Goal: Transaction & Acquisition: Purchase product/service

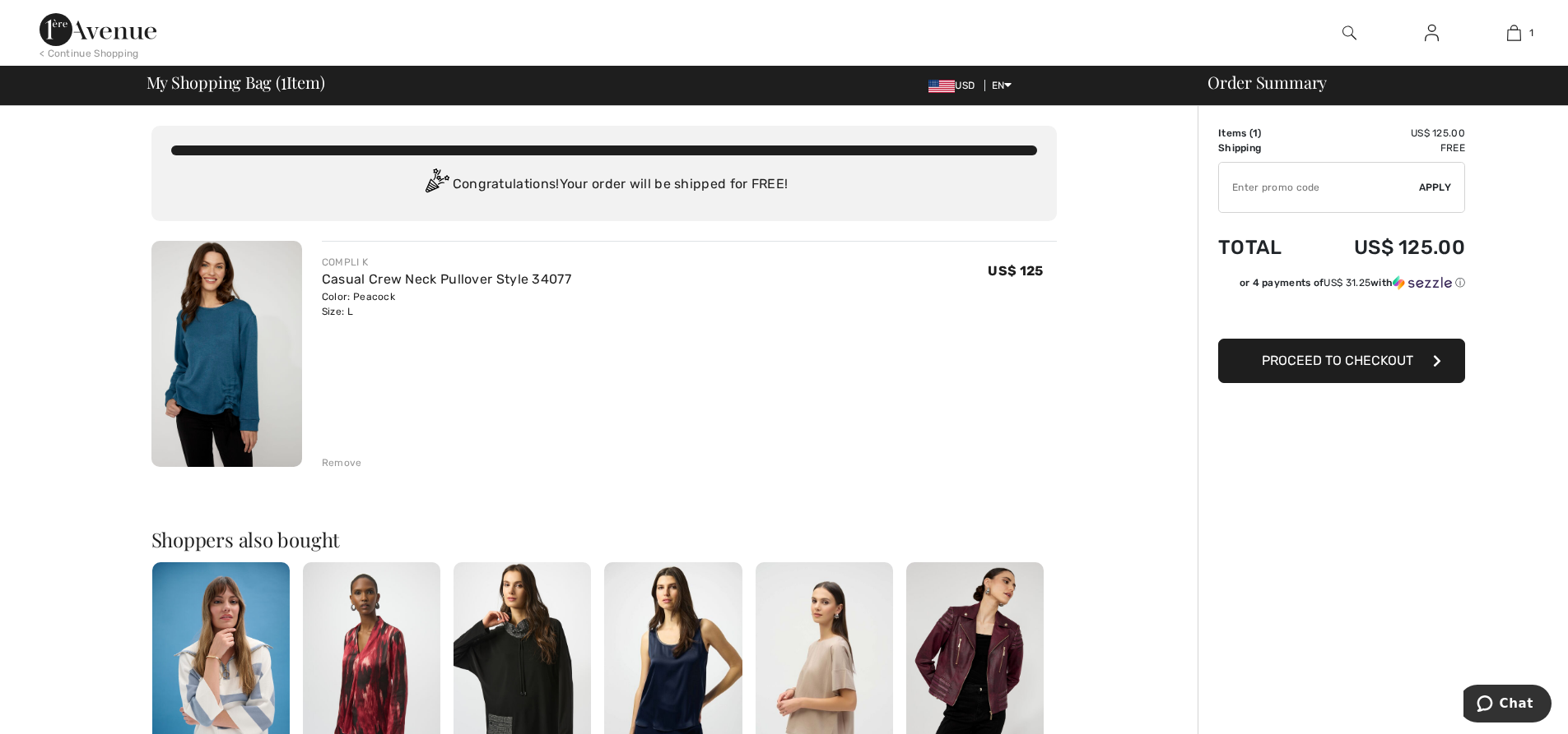
click at [1313, 360] on span "Proceed to Checkout" at bounding box center [1337, 360] width 151 height 16
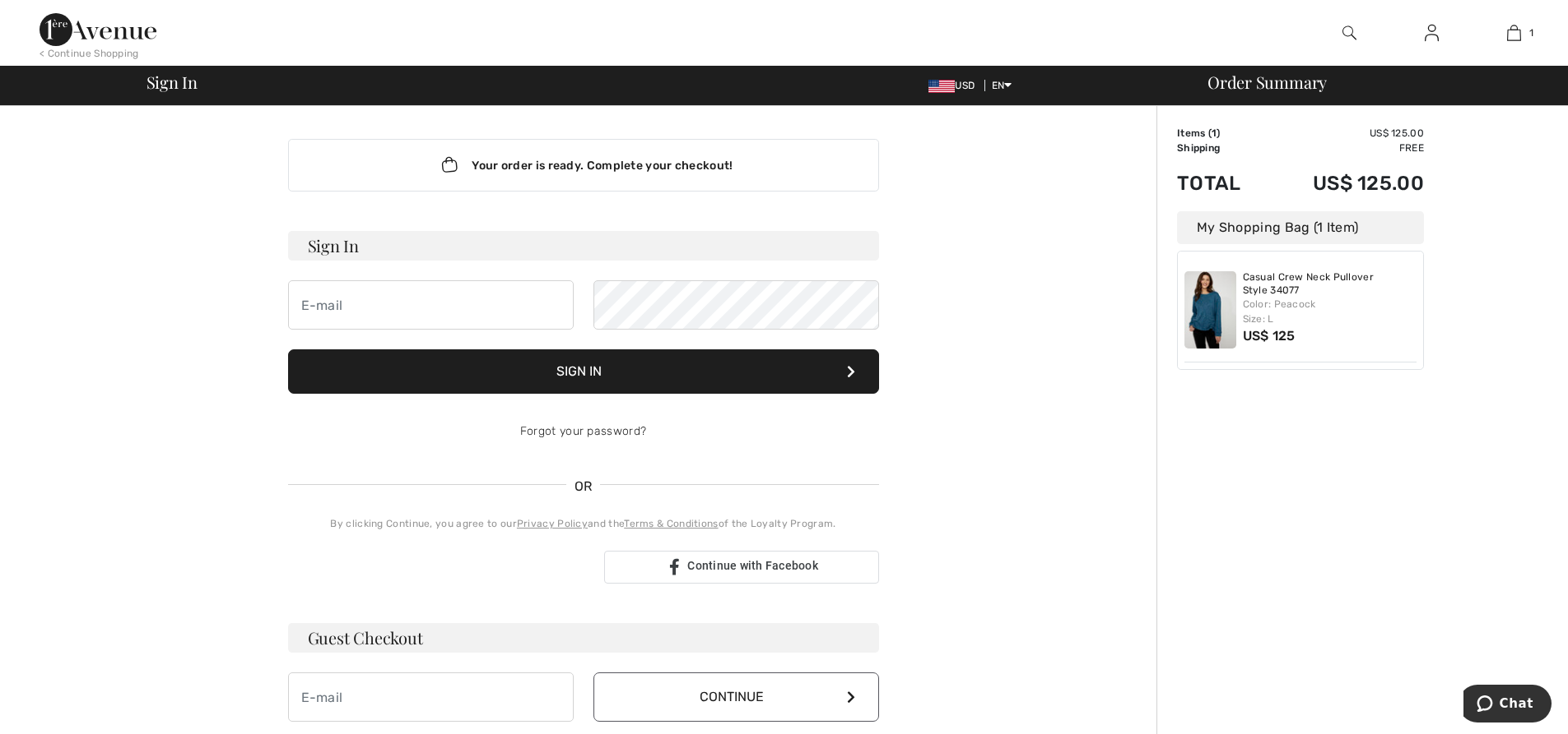
click at [1391, 128] on td "US$ 125.00" at bounding box center [1345, 133] width 157 height 15
click at [353, 302] on input "email" at bounding box center [431, 305] width 285 height 50
type input "[EMAIL_ADDRESS][DOMAIN_NAME]"
click at [551, 366] on button "Sign In" at bounding box center [583, 372] width 591 height 44
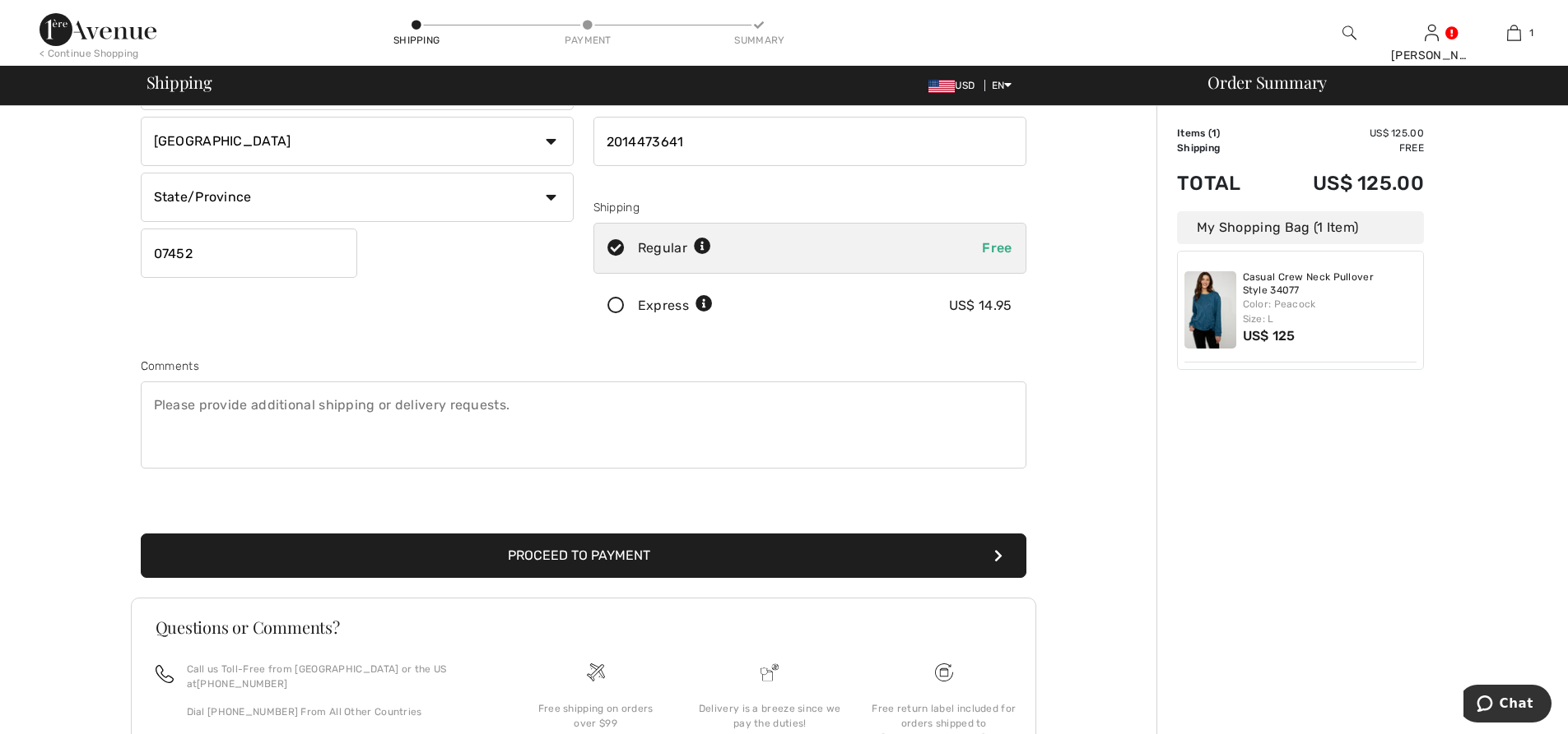
scroll to position [322, 0]
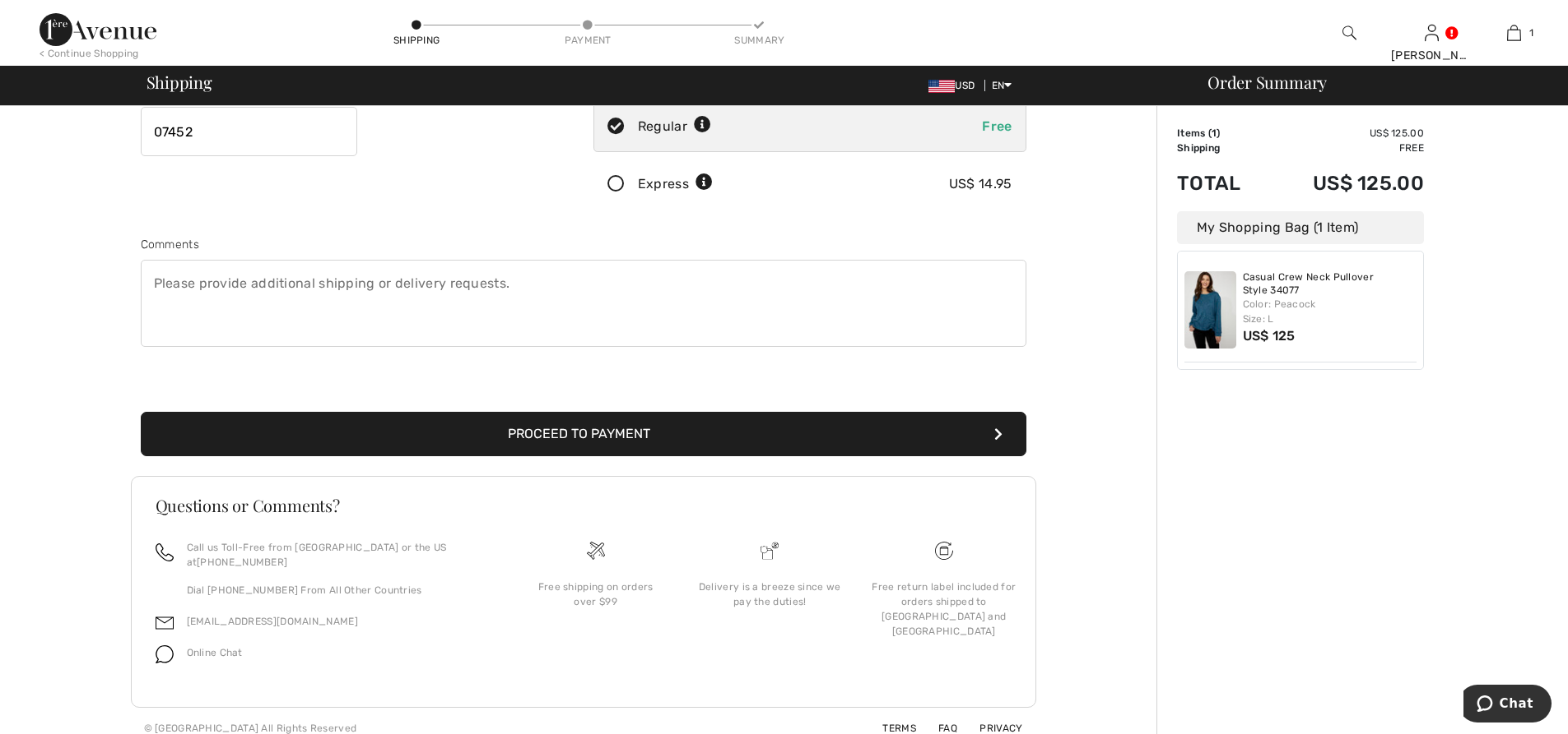
click at [583, 429] on button "Proceed to Payment" at bounding box center [583, 434] width 885 height 44
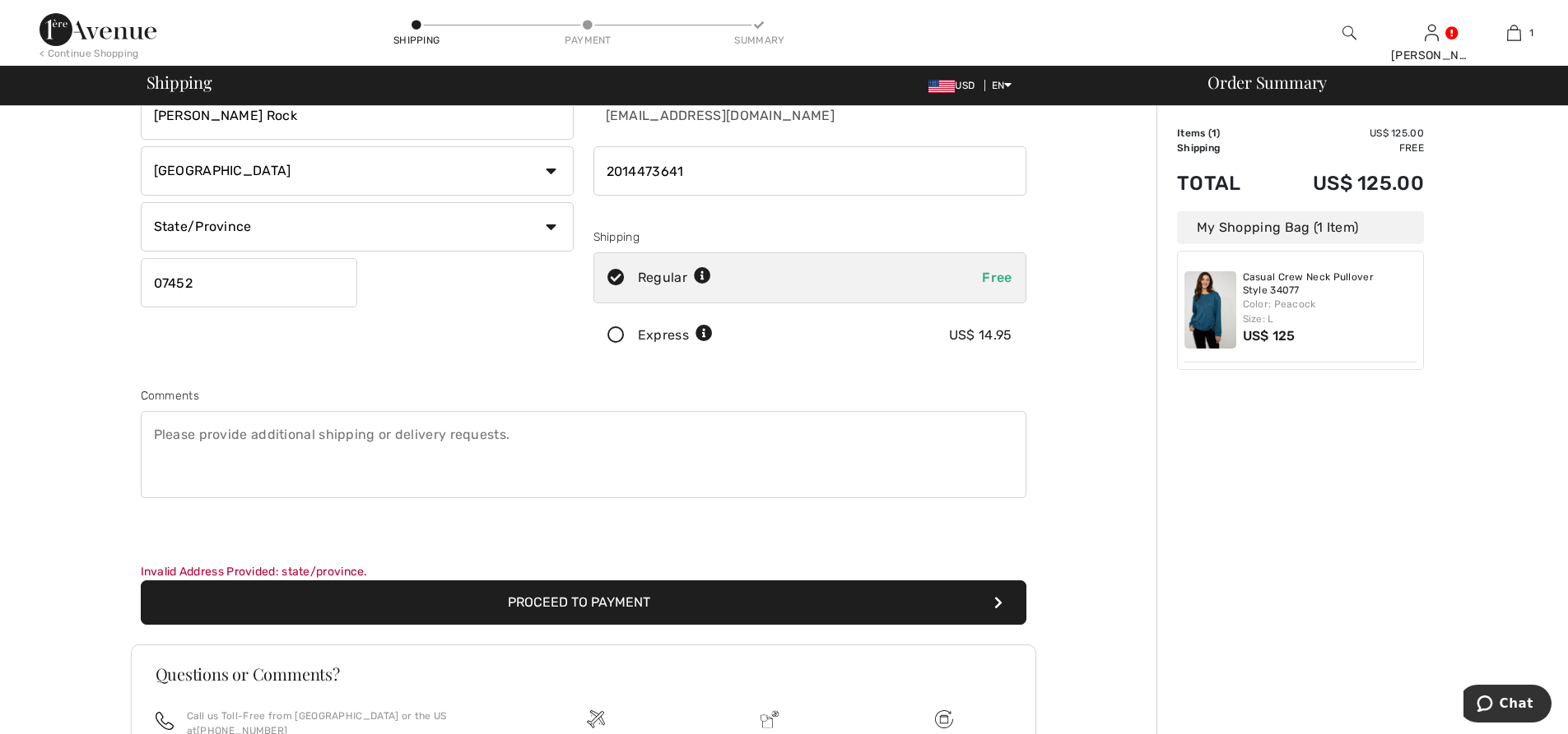
scroll to position [0, 0]
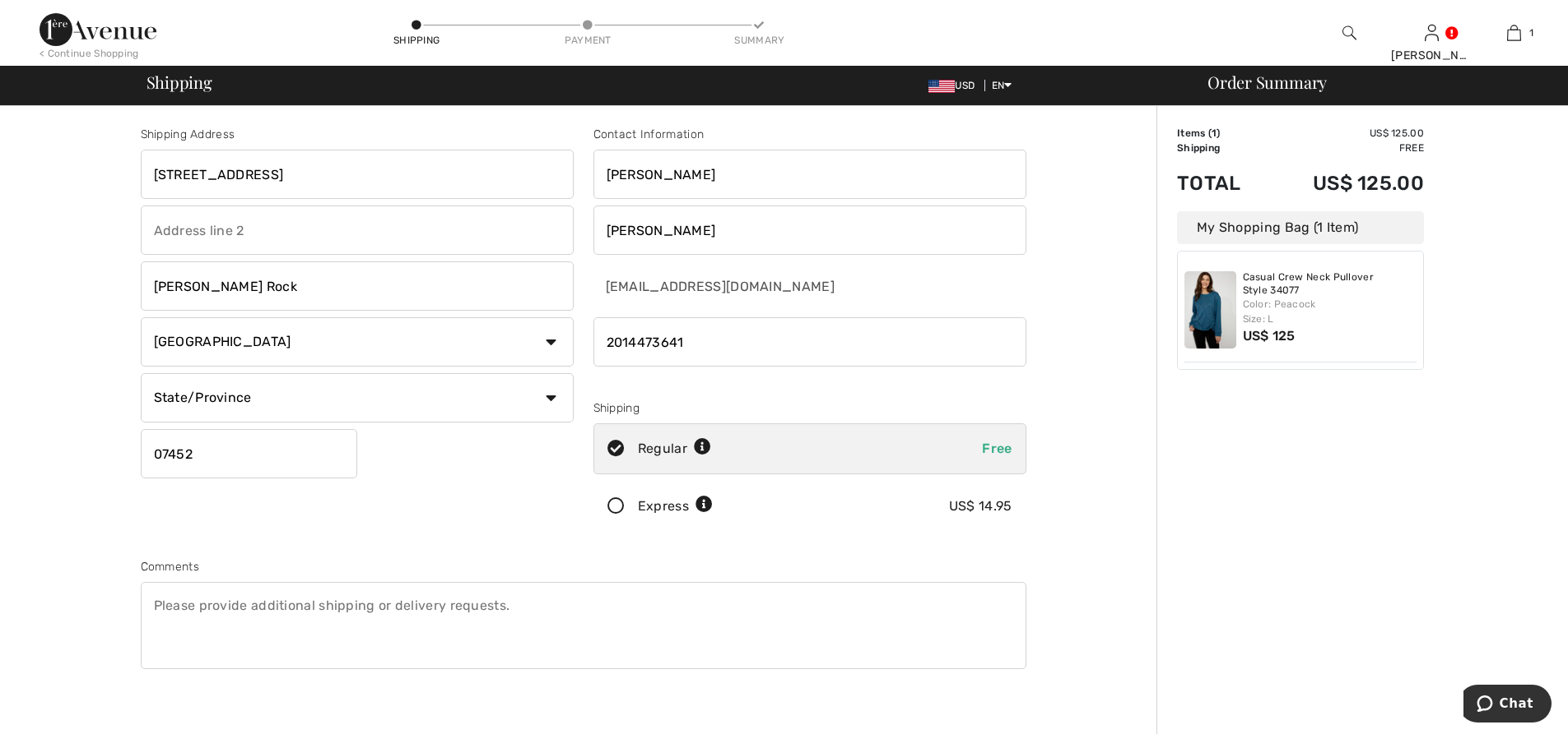
click at [446, 398] on select "State/Province Alabama Alaska American Samoa Arizona Arkansas California Colora…" at bounding box center [357, 398] width 433 height 50
select select "NJ"
click at [141, 374] on select "State/Province Alabama Alaska American Samoa Arizona Arkansas California Colora…" at bounding box center [357, 398] width 433 height 50
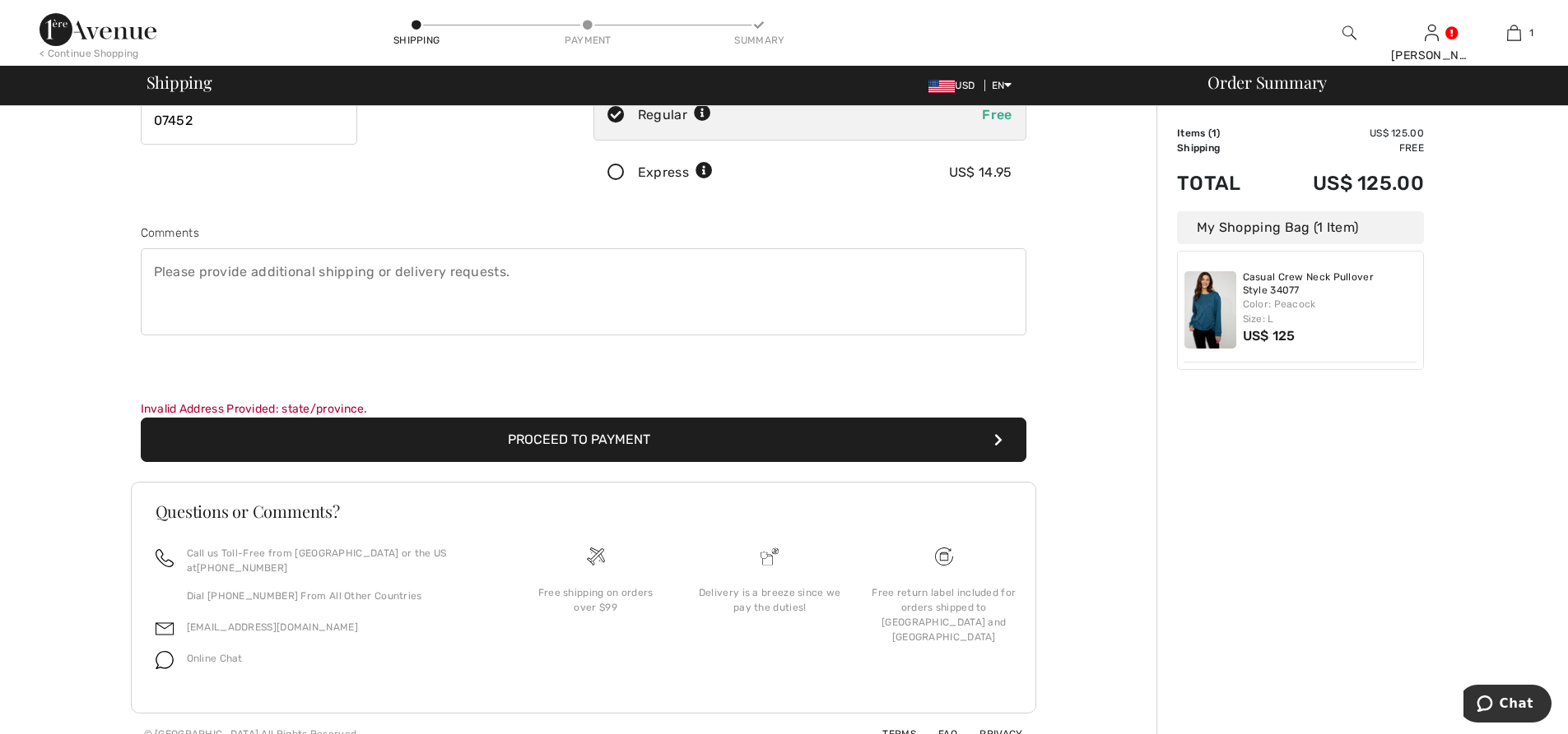
scroll to position [340, 0]
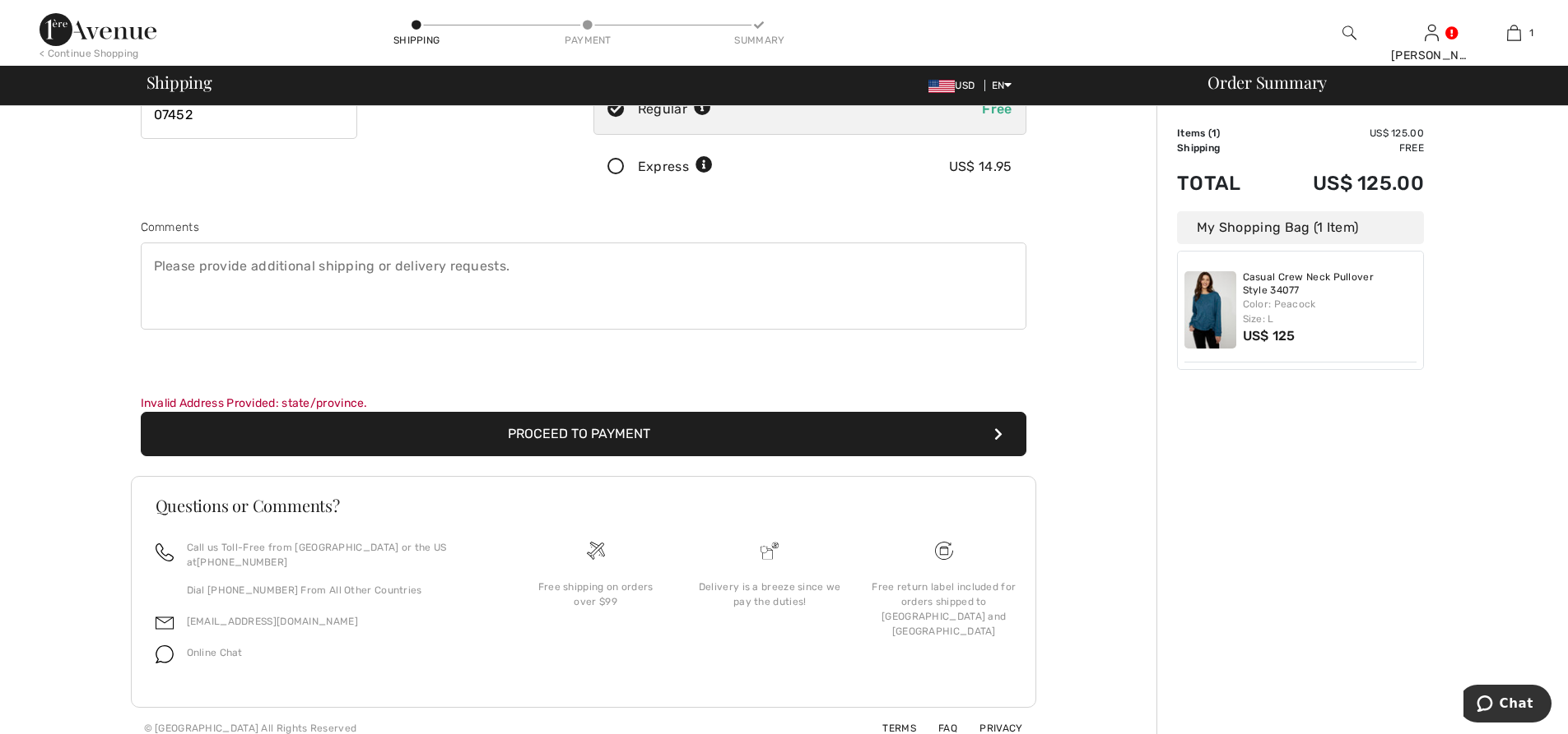
click at [511, 432] on button "Proceed to Payment" at bounding box center [583, 434] width 885 height 44
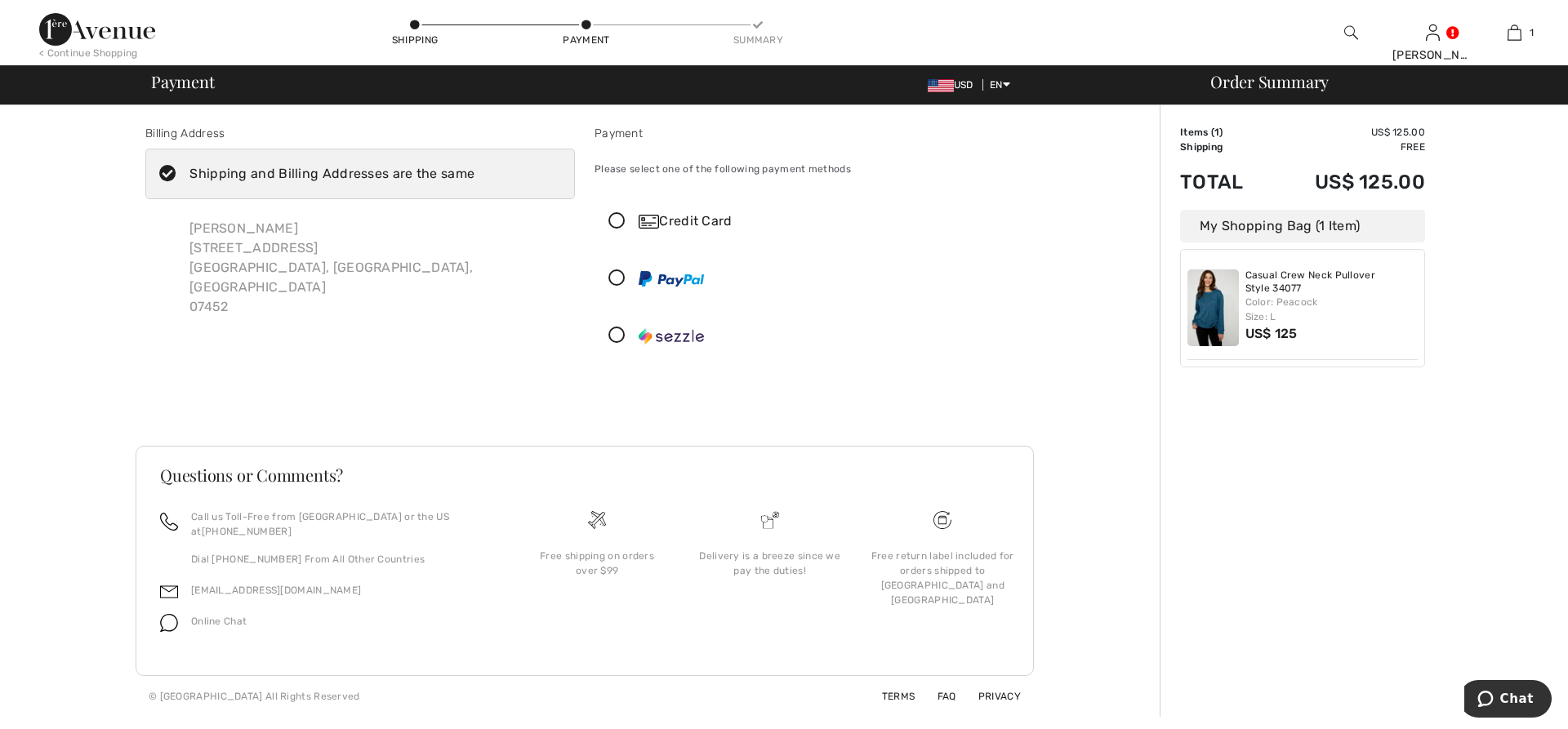
click at [674, 222] on div "Credit Card" at bounding box center [825, 222] width 374 height 19
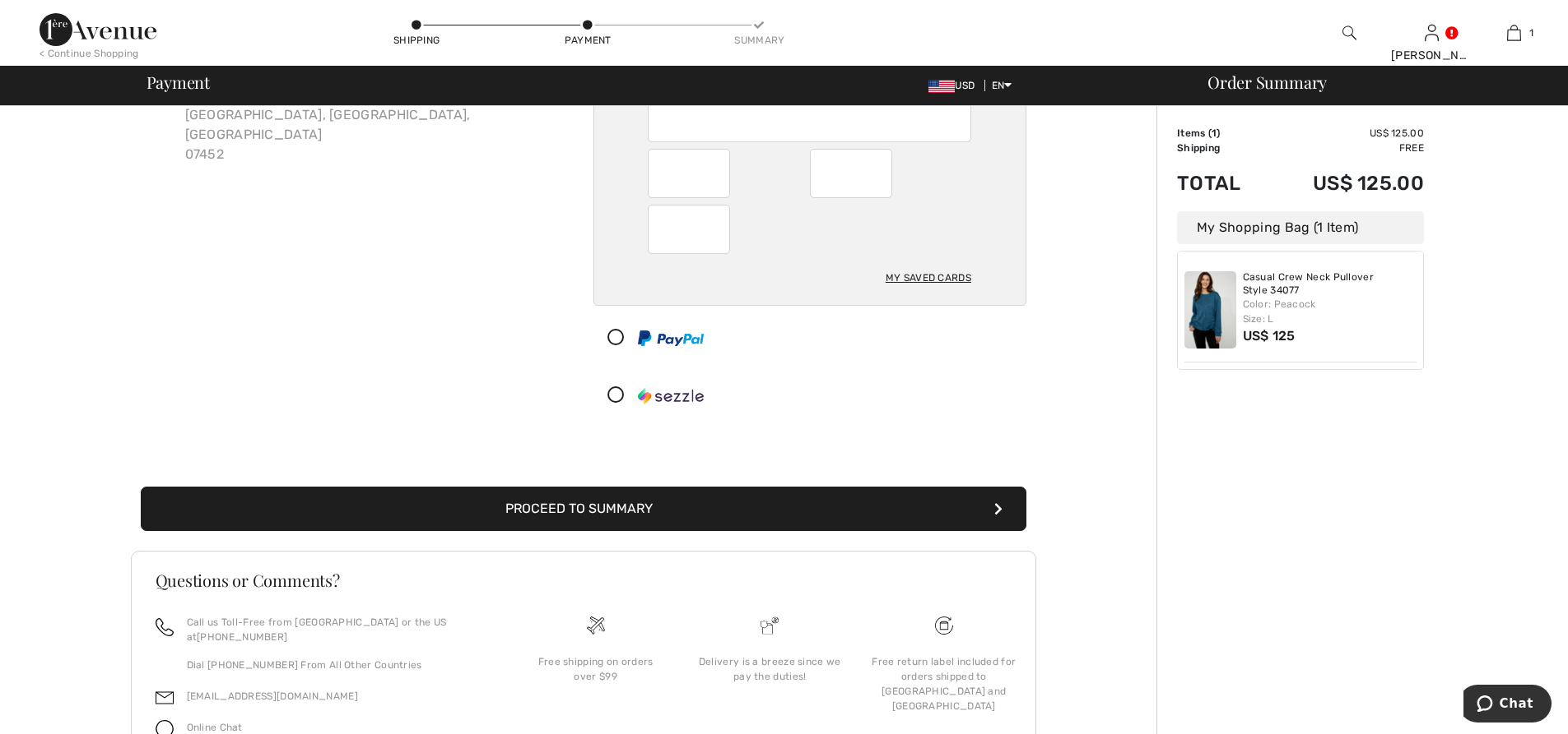
scroll to position [165, 0]
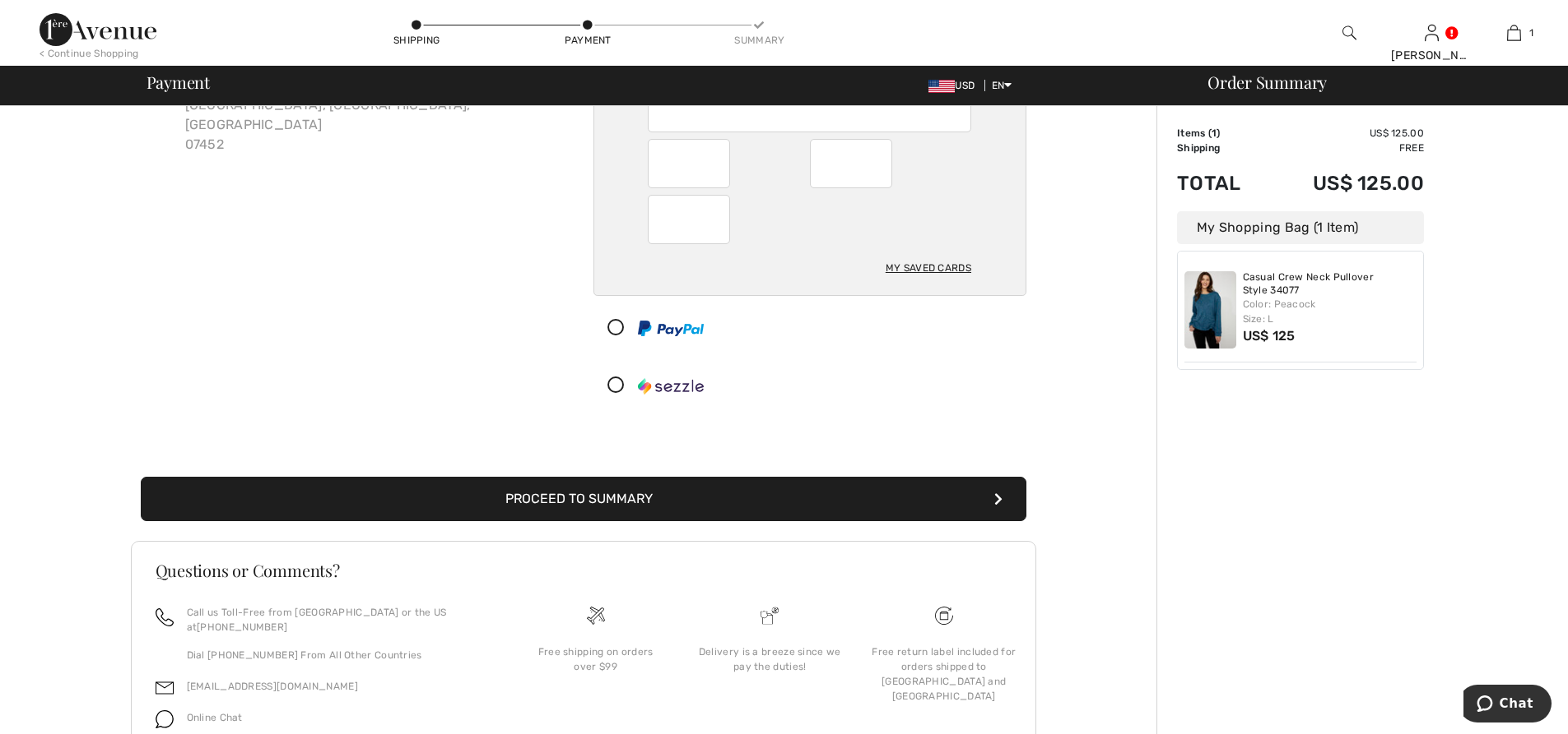
click at [627, 485] on button "Proceed to Summary" at bounding box center [583, 499] width 885 height 44
click at [627, 491] on button "Proceed to Summary" at bounding box center [583, 499] width 885 height 44
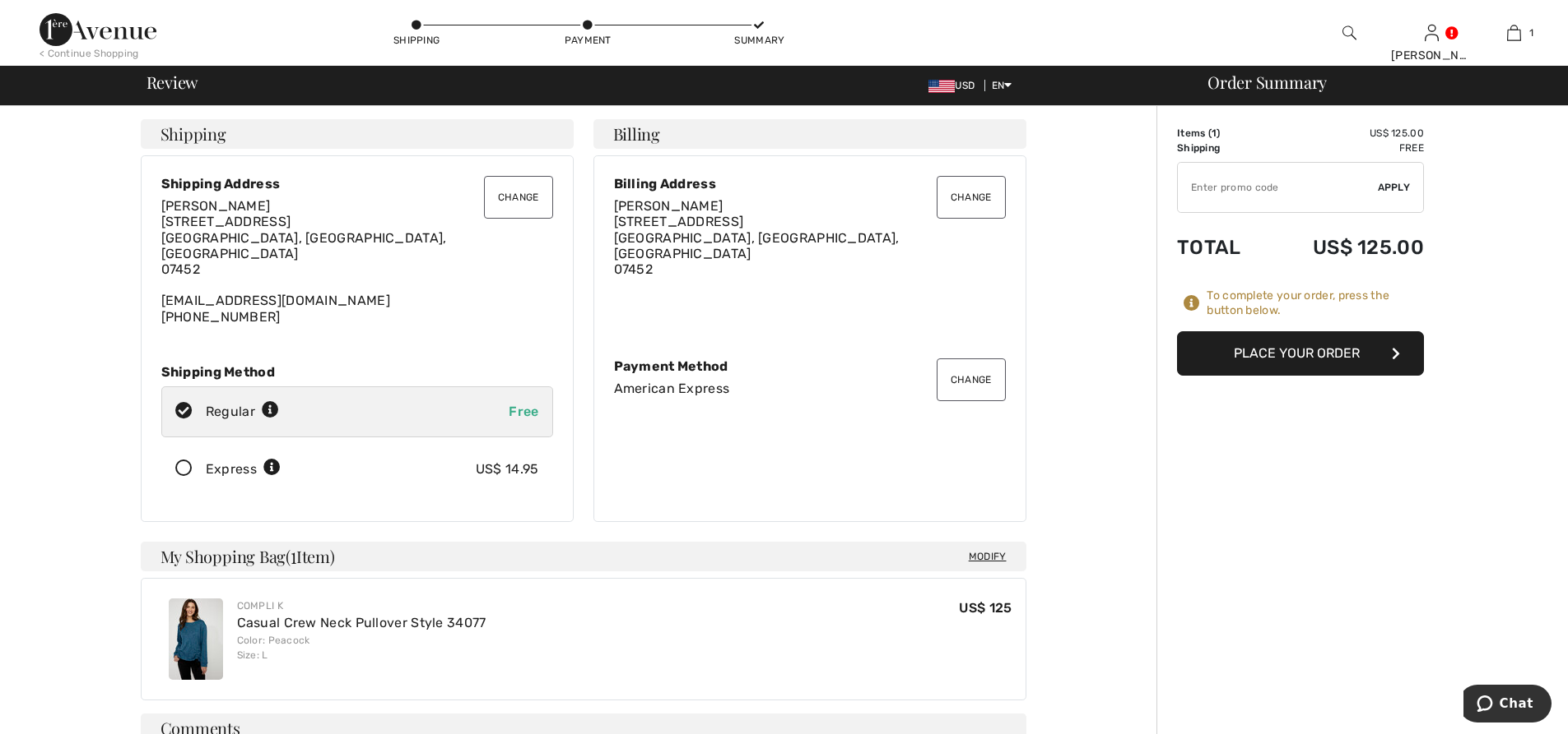
click at [517, 202] on button "Change" at bounding box center [518, 197] width 69 height 42
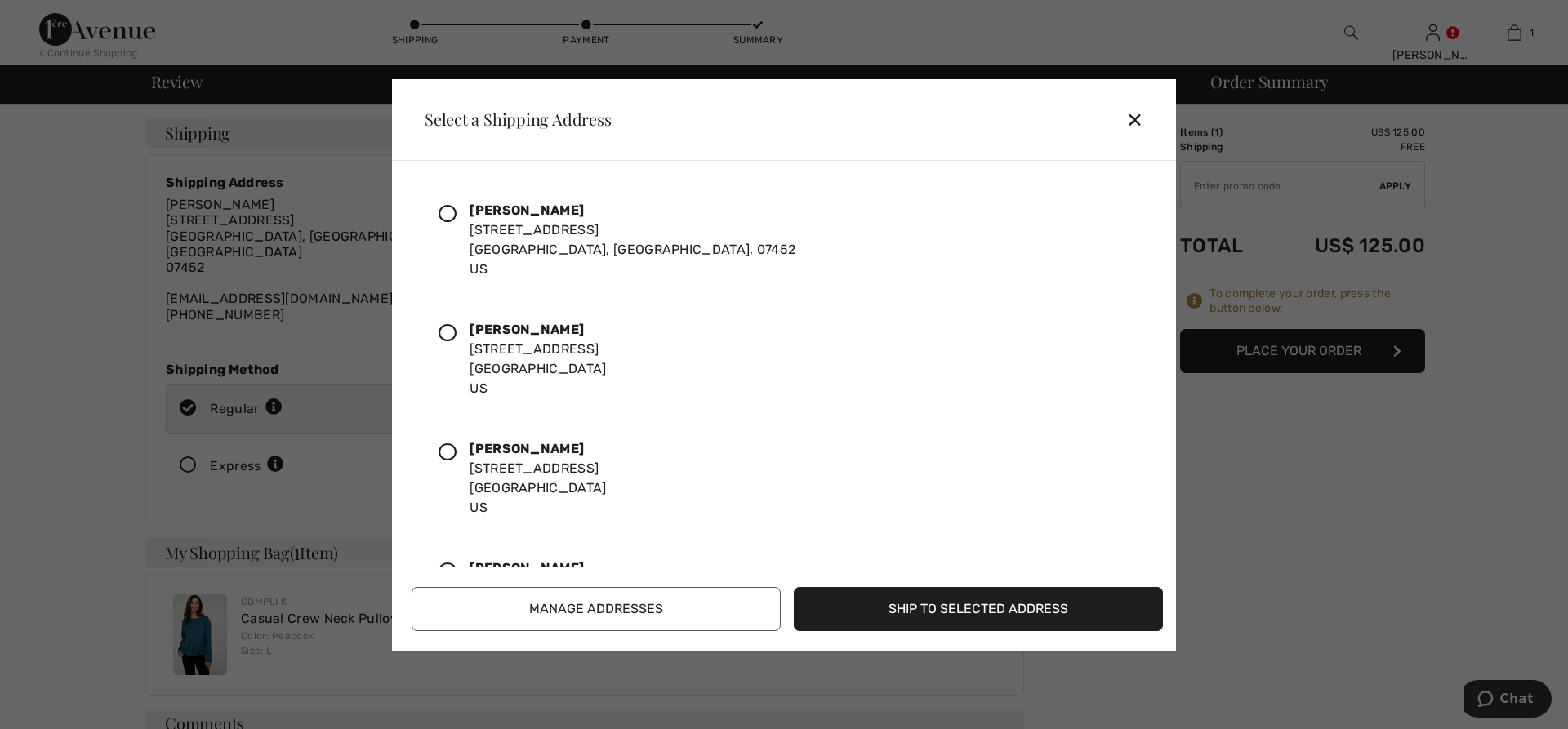
click at [451, 453] on icon at bounding box center [448, 452] width 18 height 18
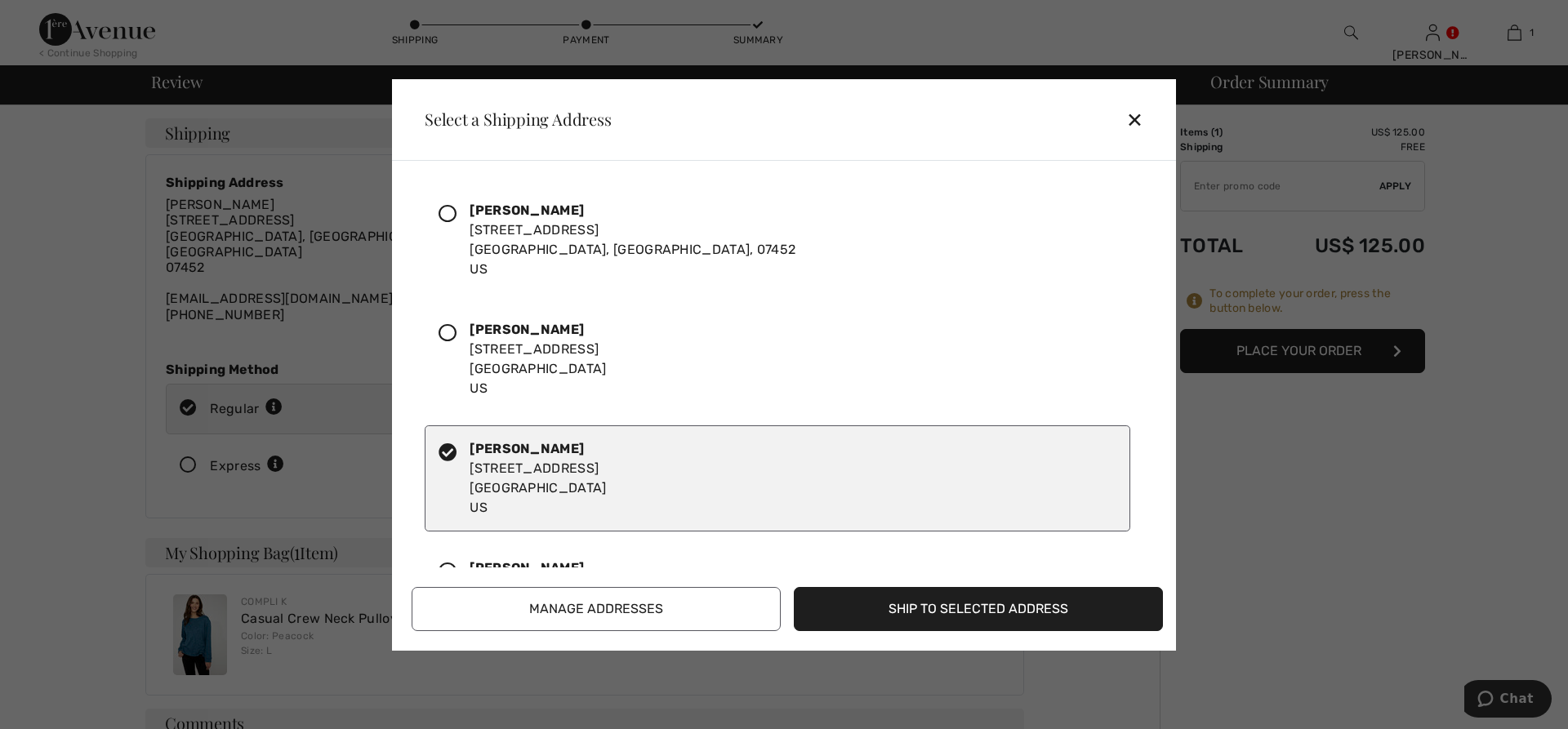
click at [959, 601] on button "Ship to Selected Address" at bounding box center [979, 609] width 369 height 44
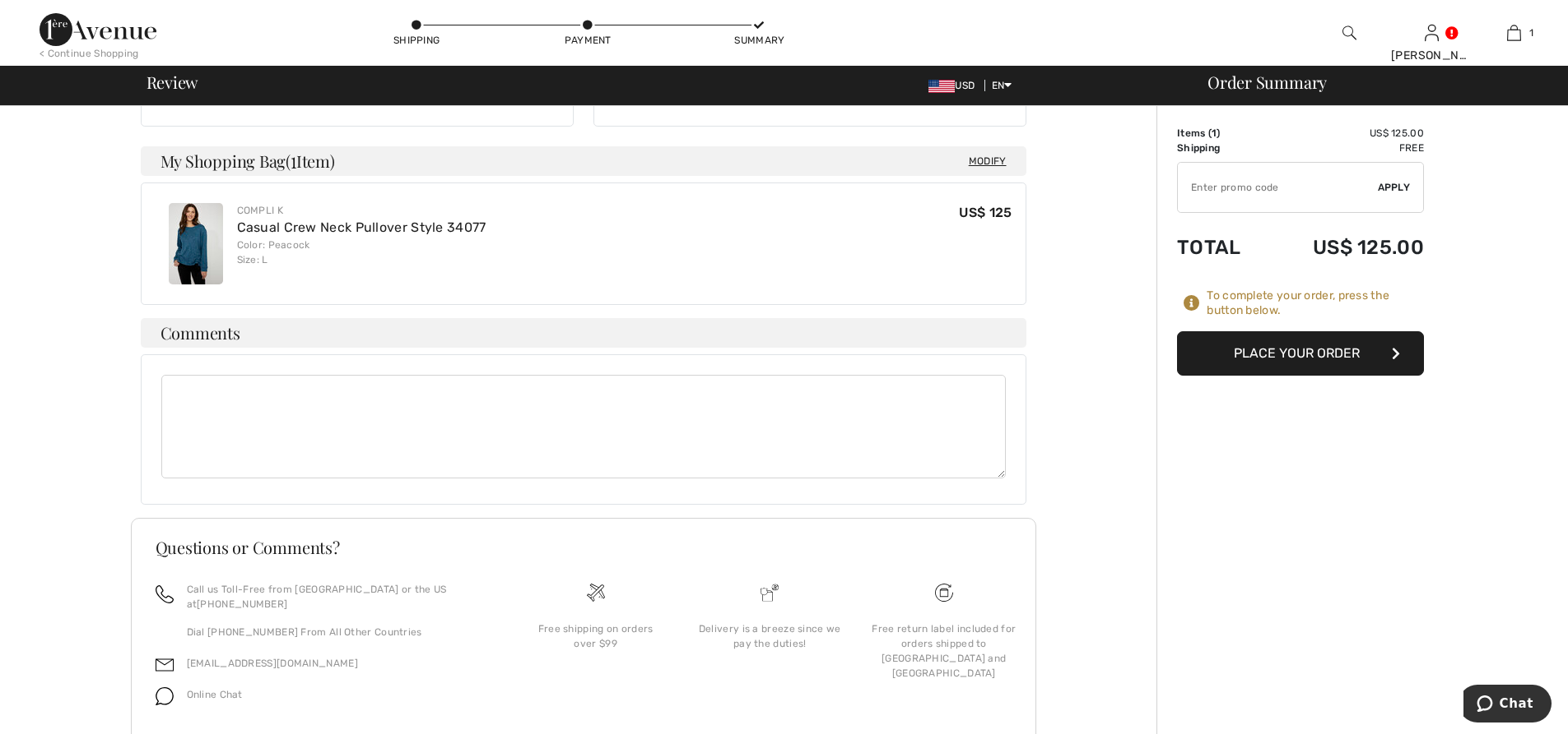
scroll to position [411, 0]
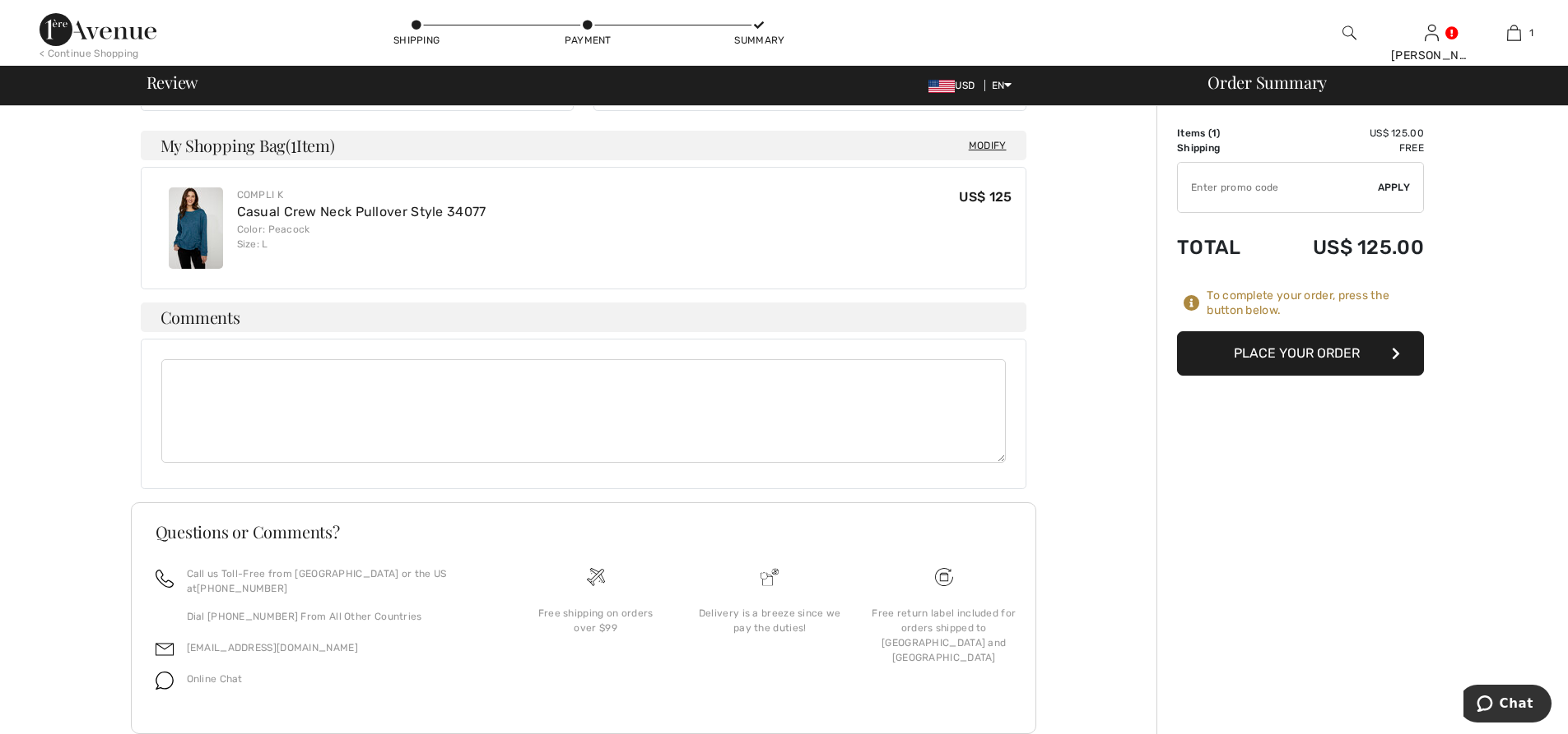
click at [1308, 345] on button "Place Your Order" at bounding box center [1300, 353] width 247 height 44
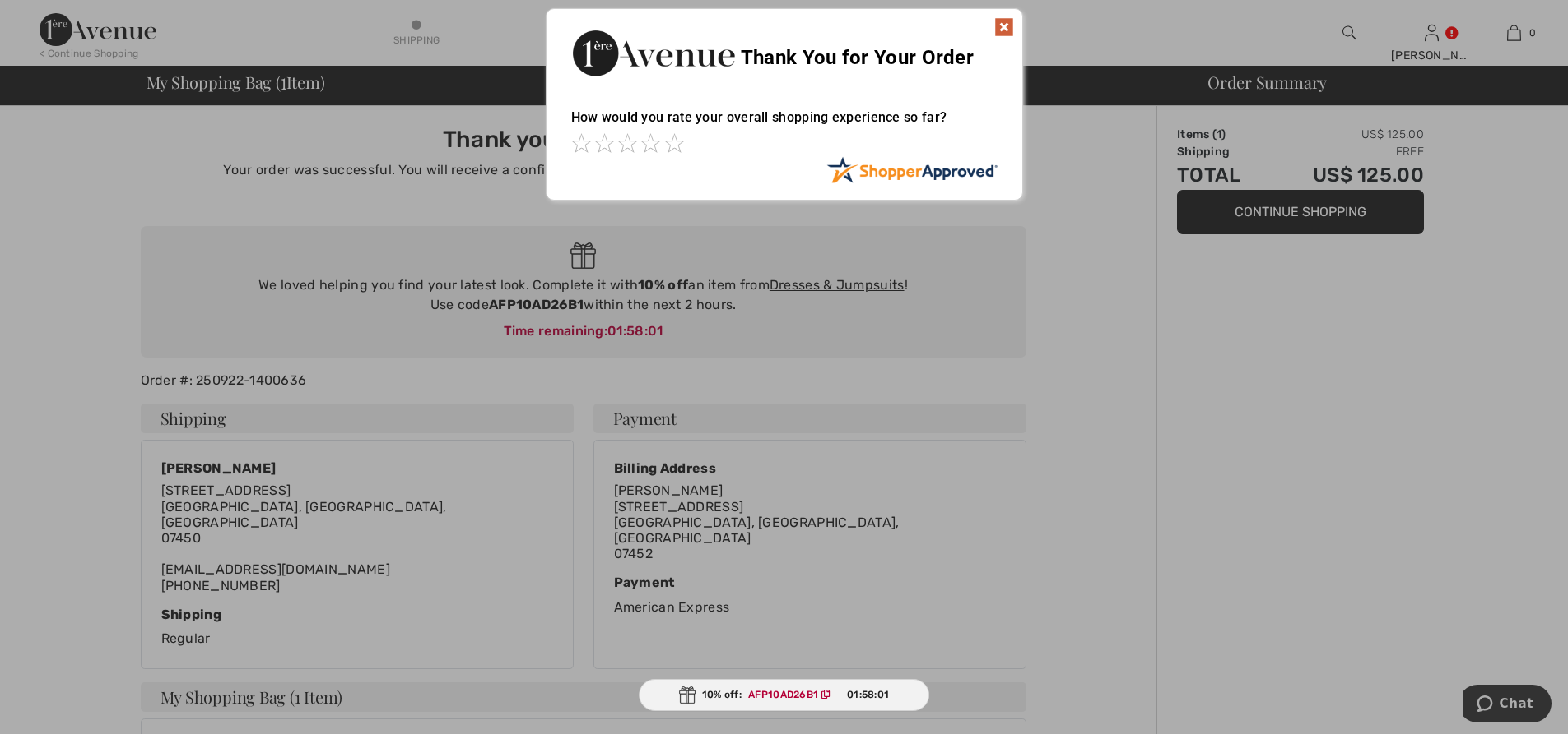
click at [1009, 29] on img at bounding box center [1004, 27] width 19 height 19
